Goal: Task Accomplishment & Management: Use online tool/utility

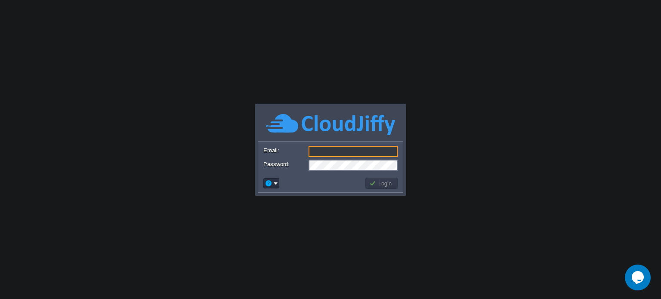
type input "[EMAIL_ADDRESS][DOMAIN_NAME]"
click at [378, 182] on button "Login" at bounding box center [381, 183] width 25 height 8
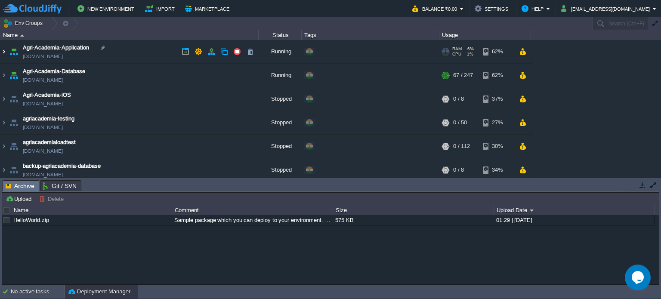
click at [3, 53] on img at bounding box center [3, 51] width 7 height 23
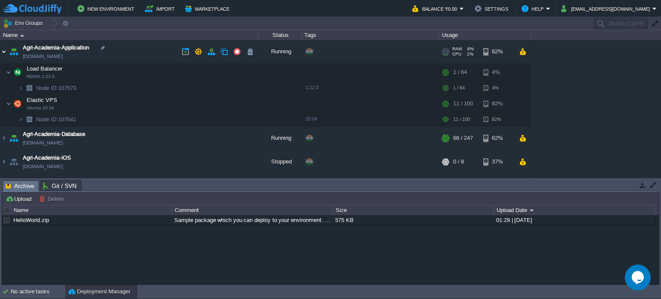
click at [2, 52] on img at bounding box center [3, 51] width 7 height 23
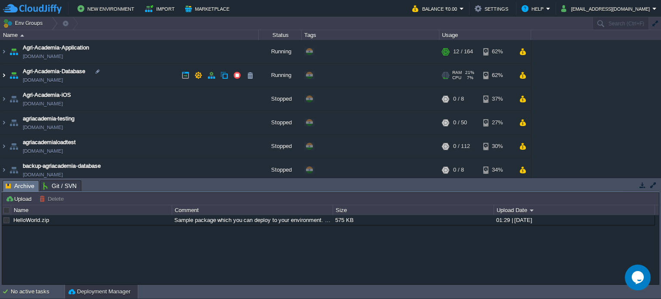
click at [2, 75] on img at bounding box center [3, 75] width 7 height 23
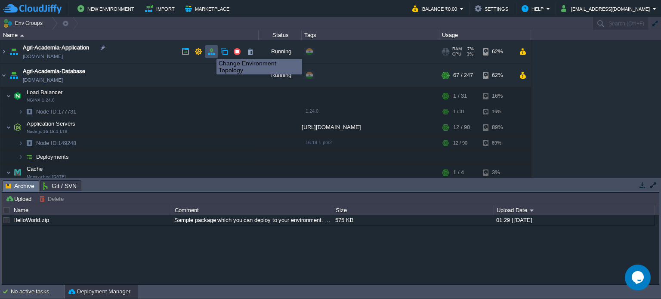
click at [210, 51] on button "button" at bounding box center [211, 52] width 8 height 8
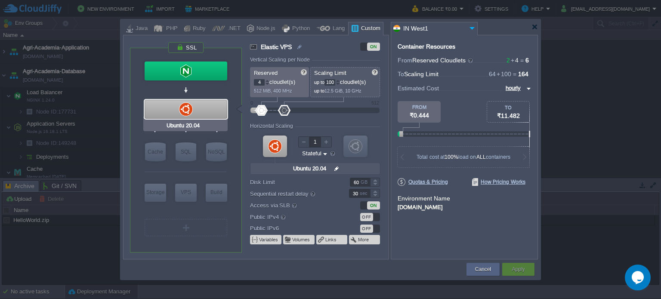
type input "Docker Image"
click at [358, 182] on input "60" at bounding box center [360, 182] width 20 height 9
type input "6"
type input "80"
click at [521, 271] on button "Apply" at bounding box center [518, 269] width 13 height 9
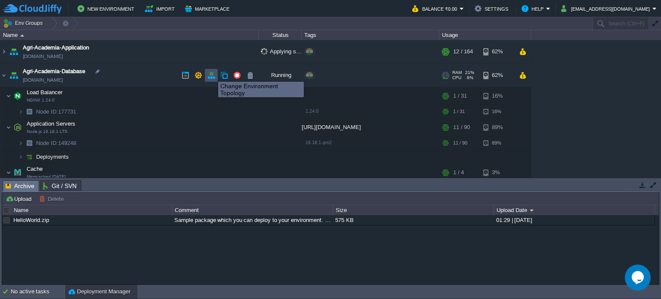
click at [212, 74] on button "button" at bounding box center [211, 75] width 8 height 8
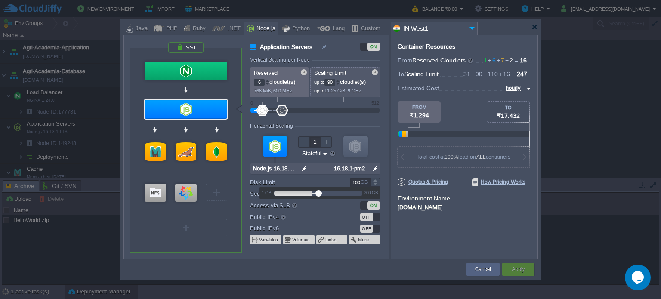
click at [357, 182] on input "100" at bounding box center [360, 182] width 20 height 9
type input "130"
click at [412, 223] on div "Container Resources From Reserved Cloudlets 1 + 6 + 7 + 2 ... = 16 not added To…" at bounding box center [464, 147] width 147 height 225
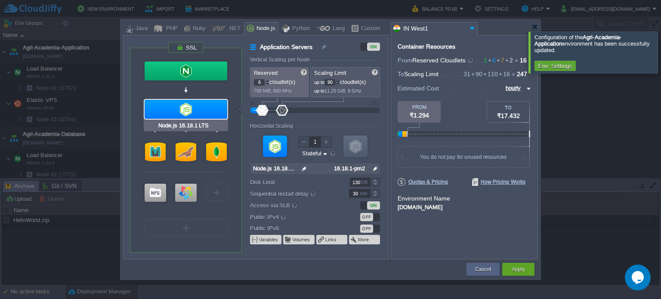
type input "Extra Storage 2.0-10.5"
click at [154, 191] on div at bounding box center [156, 193] width 22 height 18
type input "Storage Containers"
type input "1"
type input "6"
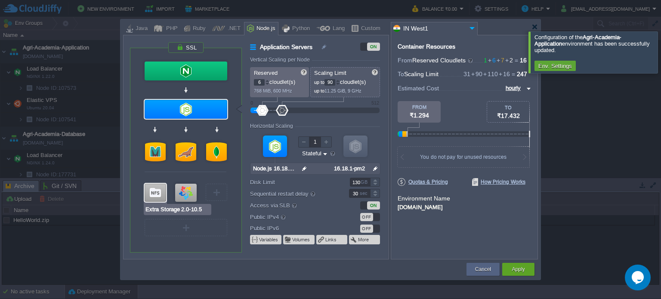
type input "Extra Storage 2.0-10.5"
type input "null"
type input "2.0-10.5-almal..."
type input "Stateless"
type input "10"
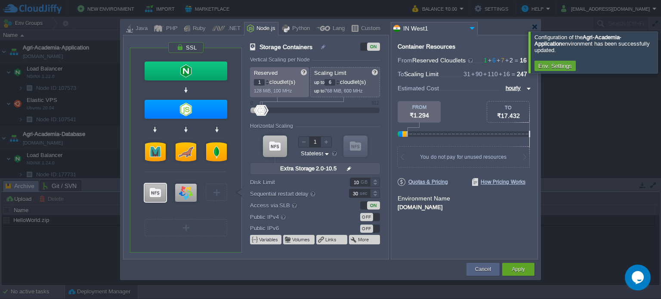
type input "MariaDB 11.6.2"
click at [188, 151] on div at bounding box center [186, 151] width 21 height 19
type input "SQL Databases"
type input "4"
type input "MariaDB 11.6.2"
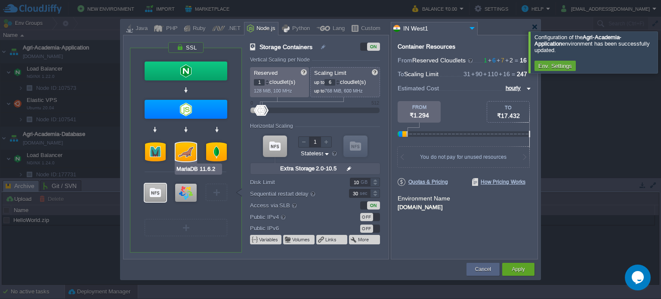
type input "null"
type input "11.6.2-almalin..."
type input "Memcached [DATE]"
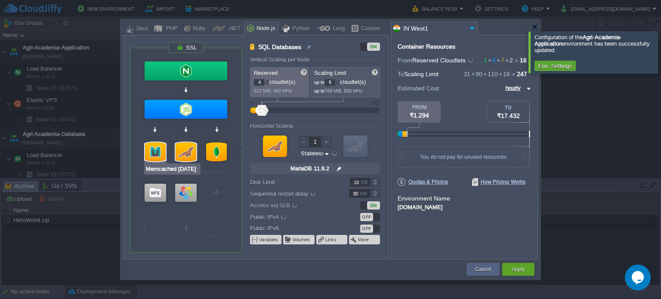
click at [152, 145] on div at bounding box center [155, 151] width 21 height 19
type input "Cache"
type input "1"
type input "4"
type input "Memcached [DATE]"
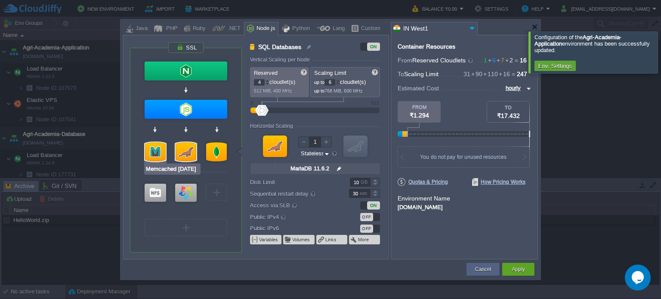
type input "null"
type input "[DATE]-almalin..."
type input "20"
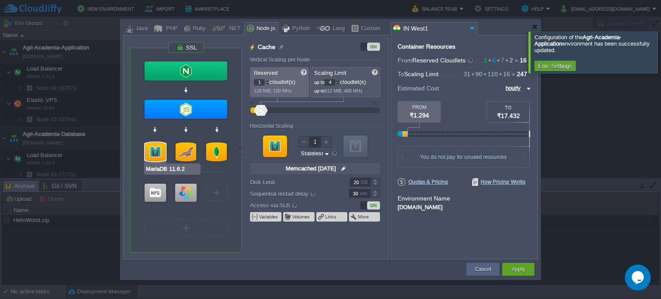
type input "MongoDB 4.0.2"
click at [220, 149] on div at bounding box center [216, 151] width 21 height 19
type input "NoSQL Databases"
type input "2"
type input "100"
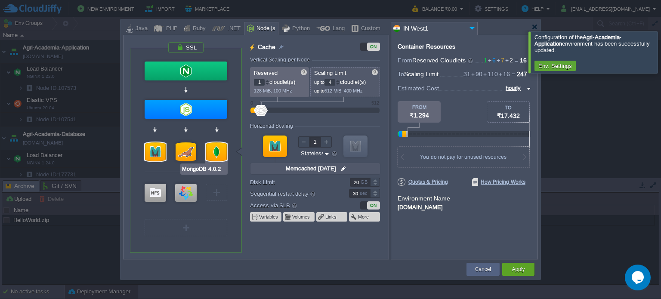
type input "MongoDB 4.0.2"
type input "null"
type input "4.0.2"
type input "Stateful"
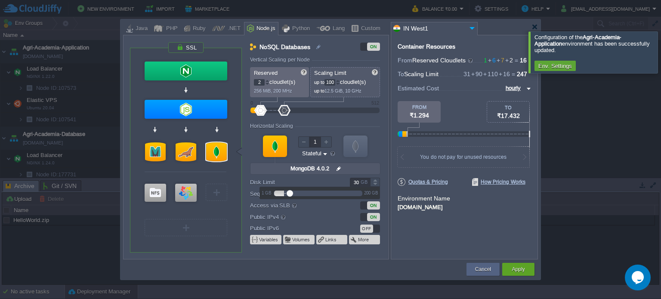
click at [361, 182] on div "GB" at bounding box center [365, 182] width 9 height 8
type input "50"
click at [424, 238] on div "Container Resources From Reserved Cloudlets 1 + 6 + 7 + 2 ... = 16 not added To…" at bounding box center [464, 147] width 147 height 225
click at [512, 266] on button "Apply" at bounding box center [518, 269] width 13 height 9
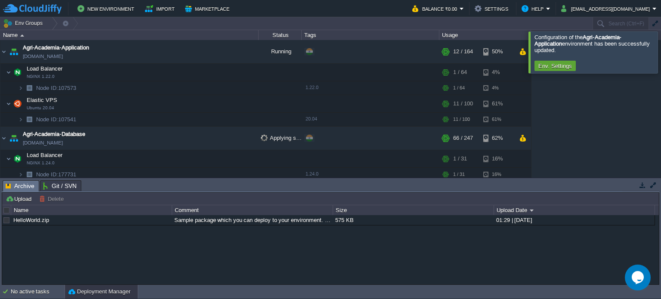
click at [660, 52] on div at bounding box center [671, 51] width 0 height 41
